Goal: Information Seeking & Learning: Learn about a topic

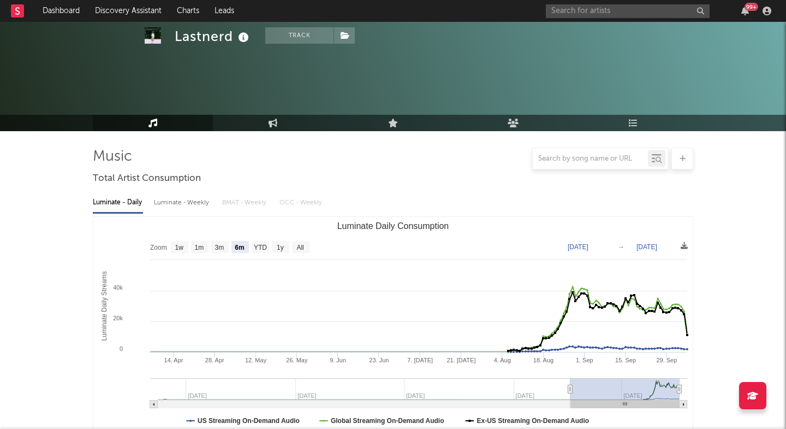
select select "6m"
select select "1w"
click at [605, 10] on input "text" at bounding box center [628, 11] width 164 height 14
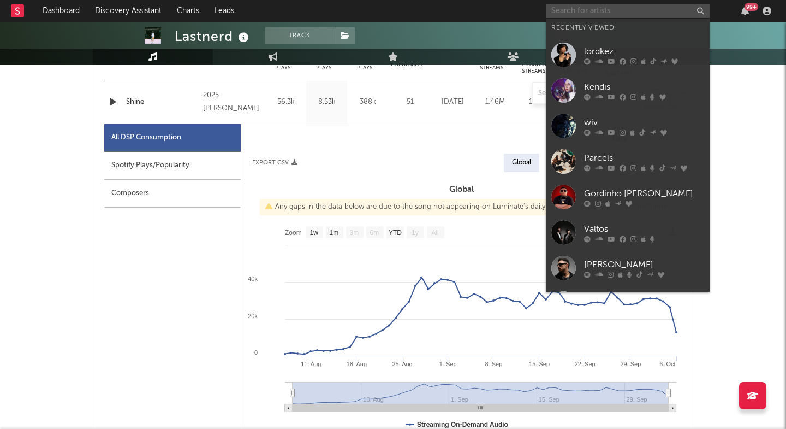
scroll to position [465, 0]
paste input "V0ydence"
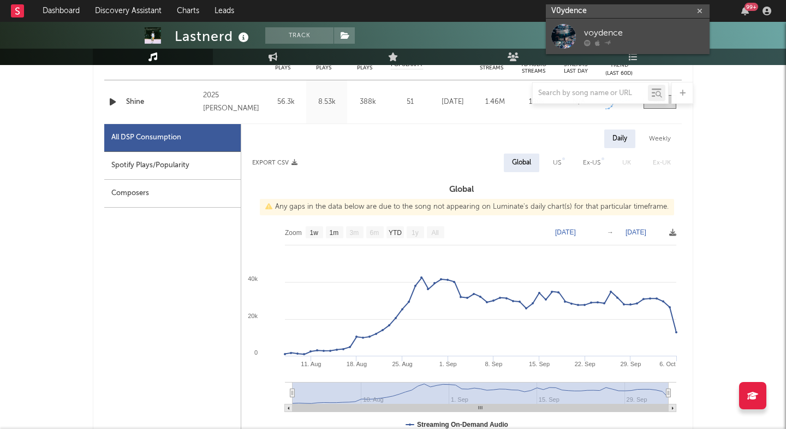
type input "V0ydence"
click at [597, 52] on link "voydence" at bounding box center [628, 36] width 164 height 35
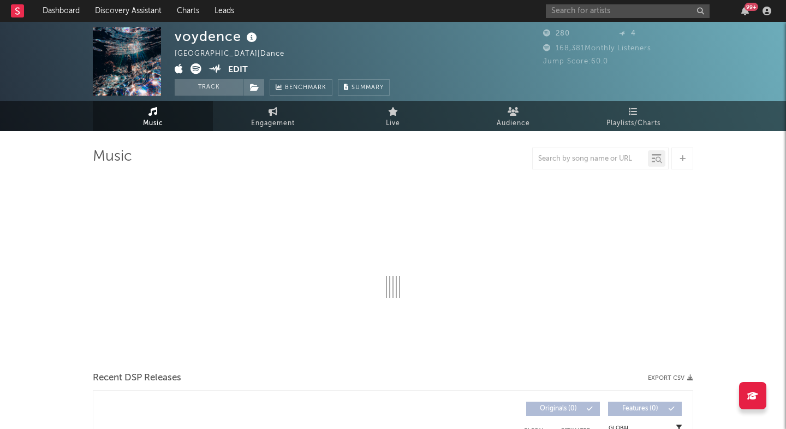
select select "1w"
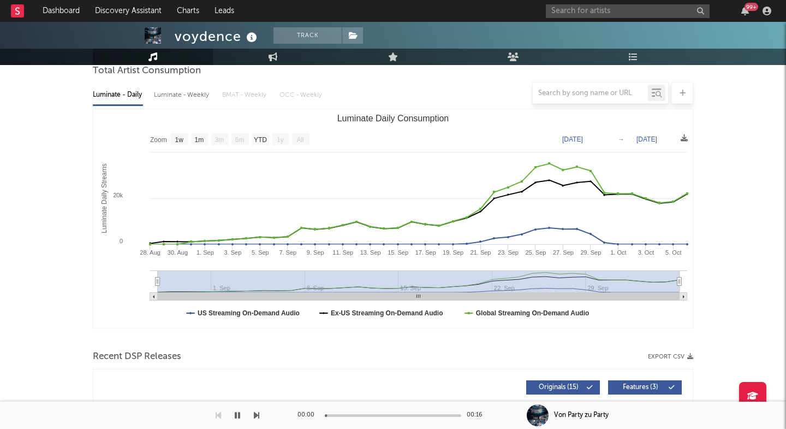
scroll to position [241, 0]
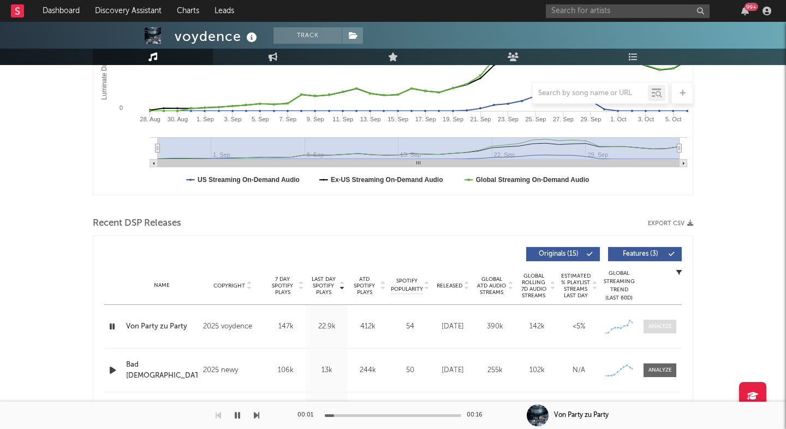
click at [652, 328] on div at bounding box center [660, 326] width 23 height 8
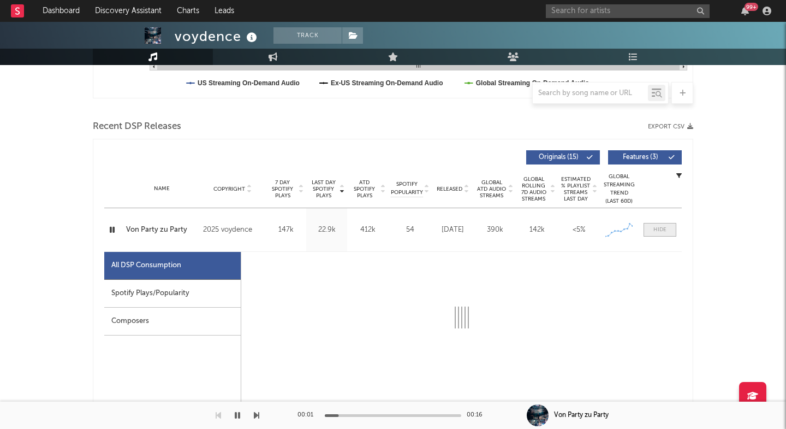
select select "1w"
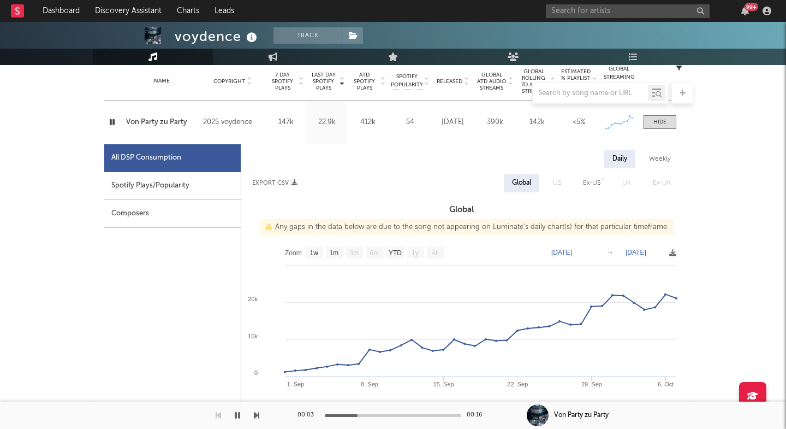
scroll to position [783, 0]
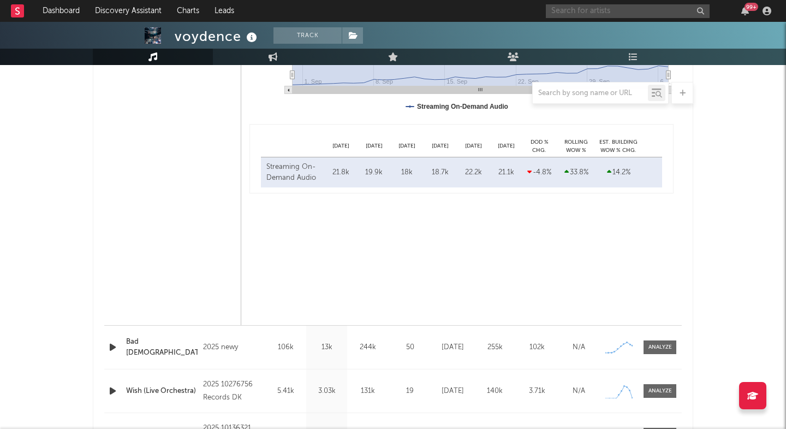
click at [565, 12] on input "text" at bounding box center [628, 11] width 164 height 14
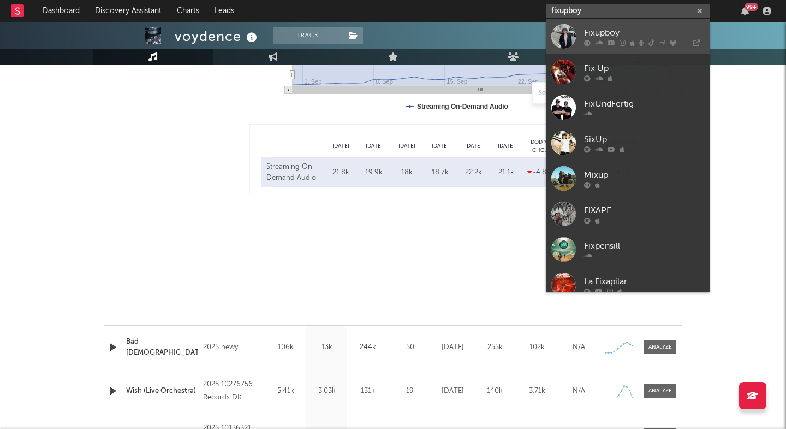
type input "fixupboy"
click at [566, 31] on div at bounding box center [563, 36] width 25 height 25
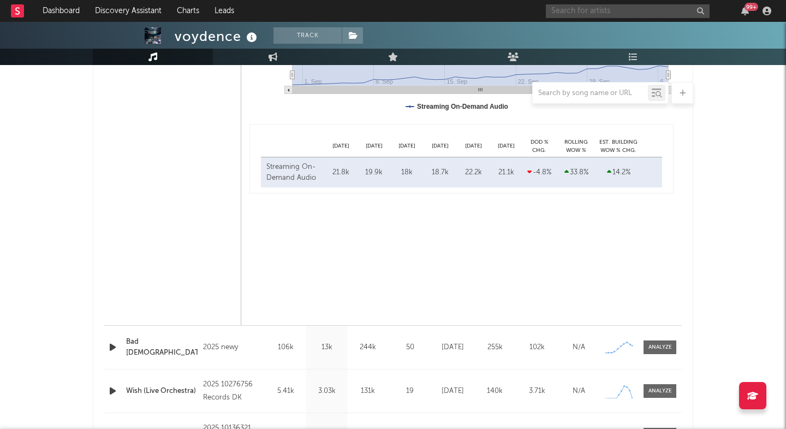
click at [583, 11] on input "text" at bounding box center [628, 11] width 164 height 14
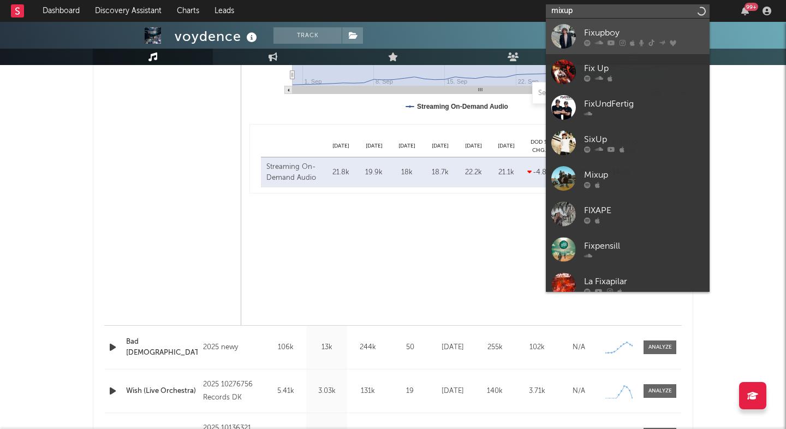
type input "mixup"
click at [602, 33] on div "Fixupboy" at bounding box center [644, 32] width 120 height 13
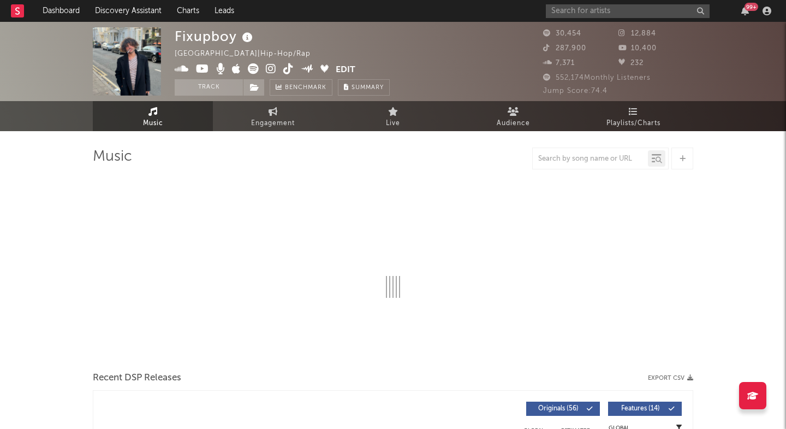
select select "6m"
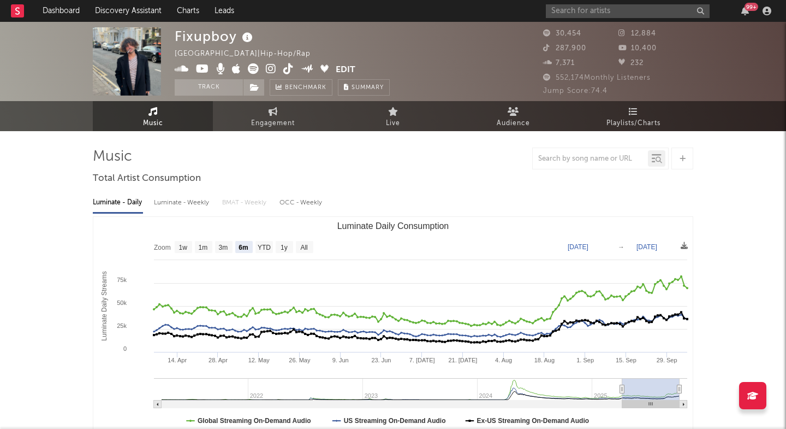
click at [286, 67] on icon at bounding box center [288, 68] width 10 height 11
click at [268, 70] on icon at bounding box center [271, 68] width 10 height 11
